Goal: Task Accomplishment & Management: Use online tool/utility

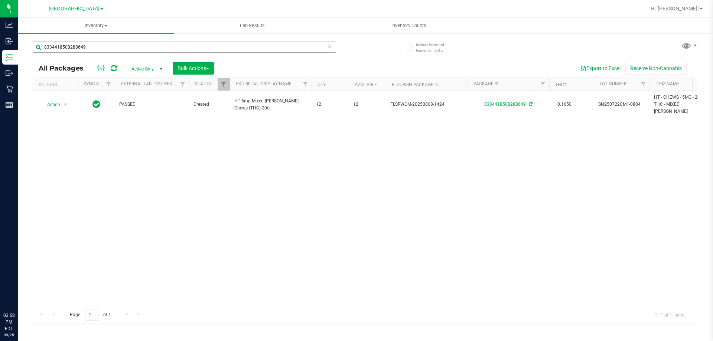
drag, startPoint x: 0, startPoint y: 0, endPoint x: 180, endPoint y: 47, distance: 185.8
click at [181, 43] on input "8334418508288649" at bounding box center [184, 47] width 303 height 11
click at [180, 48] on input "8334418508288649" at bounding box center [184, 47] width 303 height 11
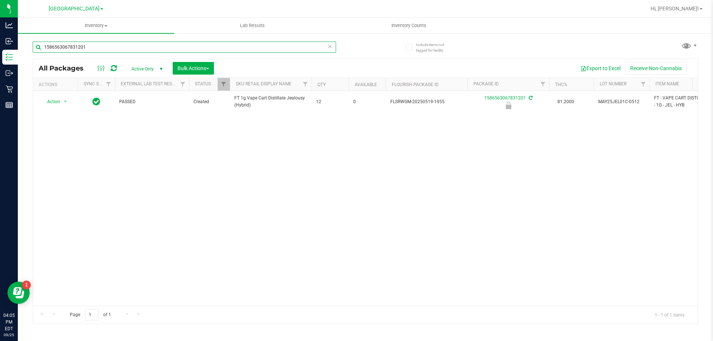
click at [162, 47] on input "1586563067831201" at bounding box center [184, 47] width 303 height 11
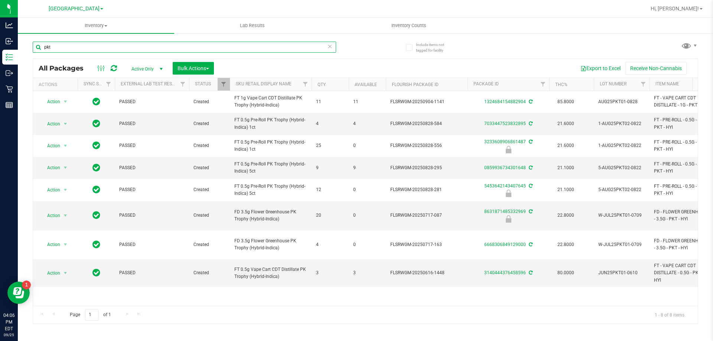
click at [113, 50] on input "pkt" at bounding box center [184, 47] width 303 height 11
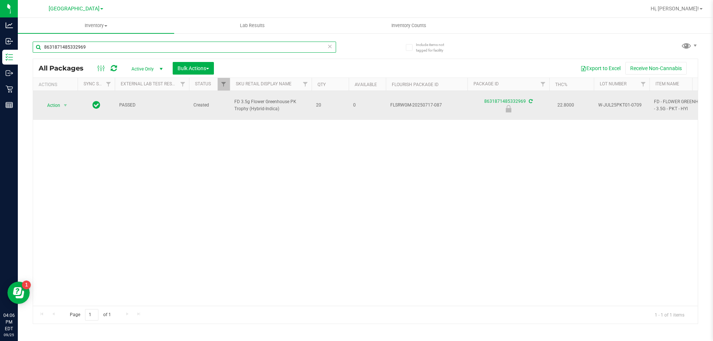
type input "8631871485332969"
click at [62, 102] on span "select" at bounding box center [65, 105] width 9 height 10
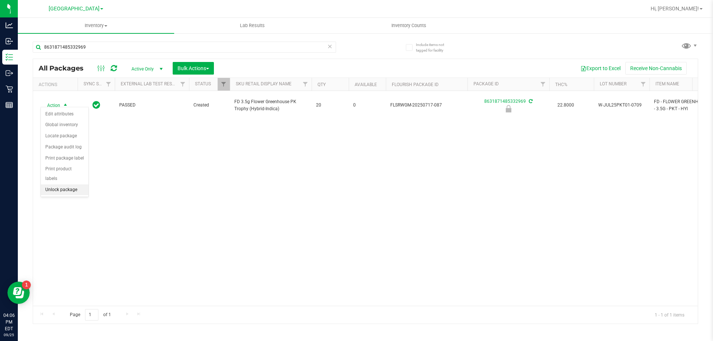
click at [67, 185] on li "Unlock package" at bounding box center [65, 190] width 48 height 11
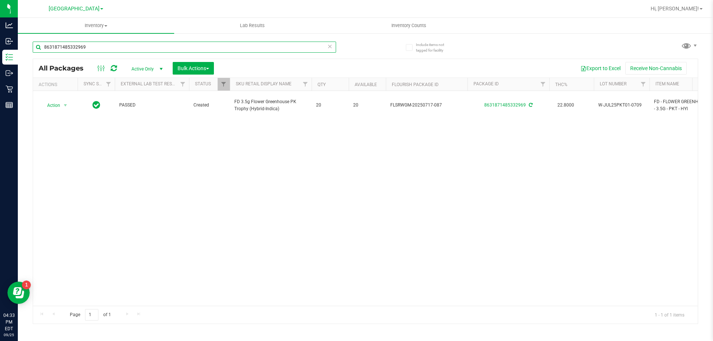
click at [114, 48] on input "8631871485332969" at bounding box center [184, 47] width 303 height 11
click at [113, 48] on input "8631871485332969" at bounding box center [184, 47] width 303 height 11
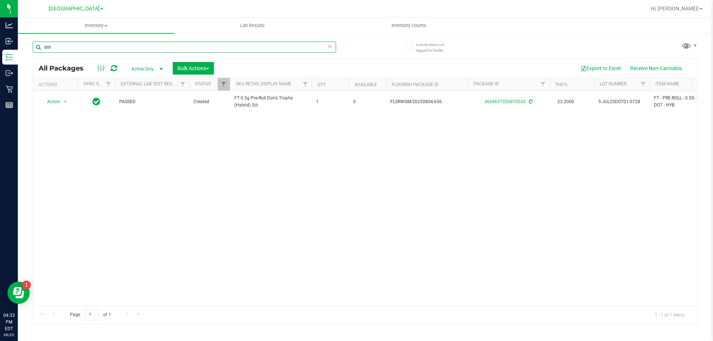
type input "dot"
click at [163, 46] on input "dot" at bounding box center [184, 47] width 303 height 11
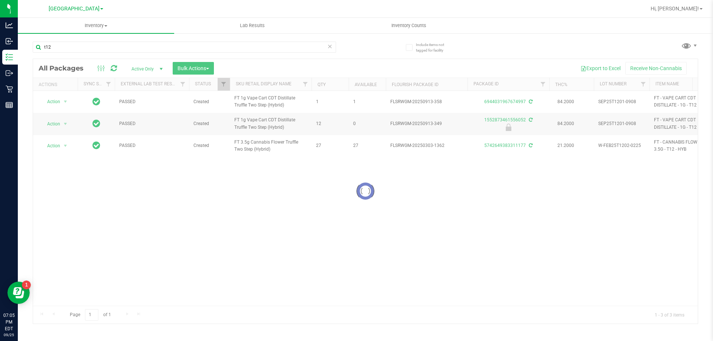
type input "t12"
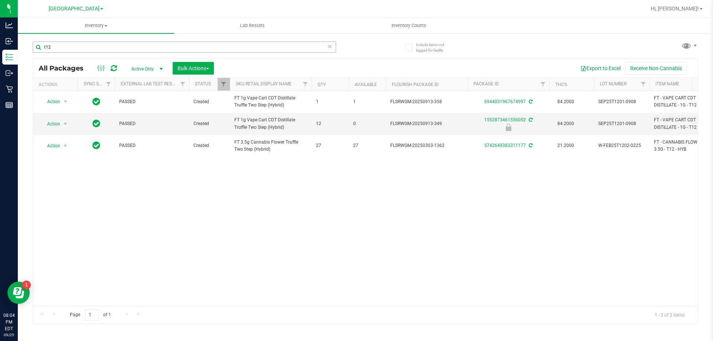
click at [164, 45] on input "t12" at bounding box center [184, 47] width 303 height 11
click at [65, 123] on span "select" at bounding box center [65, 124] width 6 height 6
click at [248, 229] on div "Action Action Adjust qty Create package Edit attributes Global inventory Locate…" at bounding box center [365, 198] width 665 height 215
click at [103, 50] on input "t12" at bounding box center [184, 47] width 303 height 11
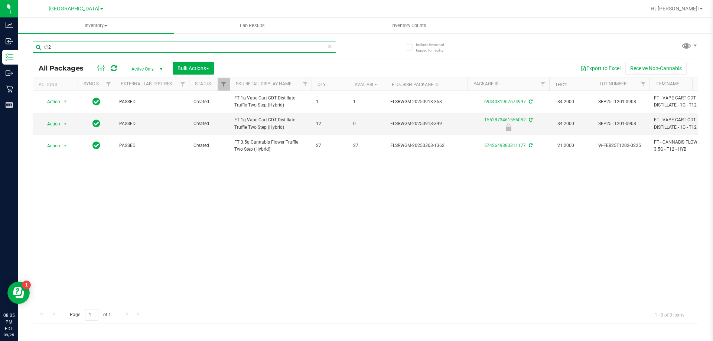
click at [103, 50] on input "t12" at bounding box center [184, 47] width 303 height 11
